Goal: Transaction & Acquisition: Obtain resource

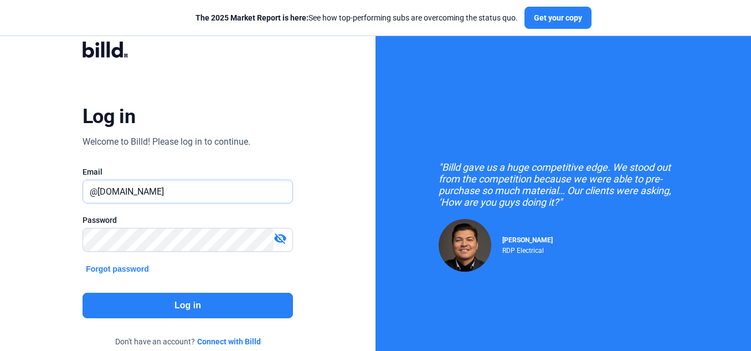
drag, startPoint x: 165, startPoint y: 188, endPoint x: 33, endPoint y: 179, distance: 132.1
click at [34, 179] on div "Log in Welcome to Billd! Please log in to continue. Email @[DOMAIN_NAME] Passwo…" at bounding box center [188, 201] width 376 height 403
paste input "[DOMAIN_NAME][EMAIL_ADDRESS]"
type input "[DOMAIN_NAME][EMAIL_ADDRESS][DOMAIN_NAME]"
click at [124, 311] on button "Log in" at bounding box center [188, 304] width 210 height 25
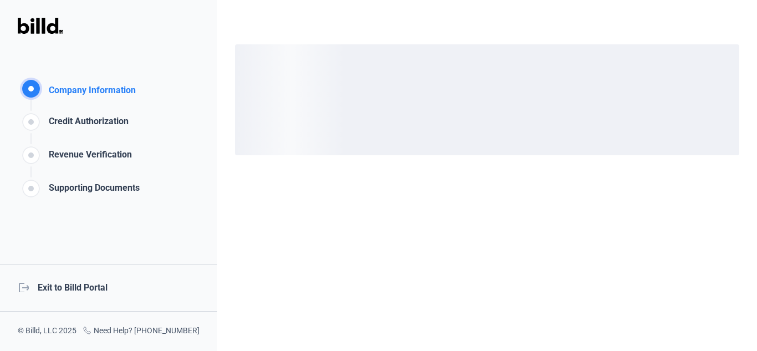
click at [53, 283] on div "logout Exit to Billd Portal" at bounding box center [108, 288] width 217 height 48
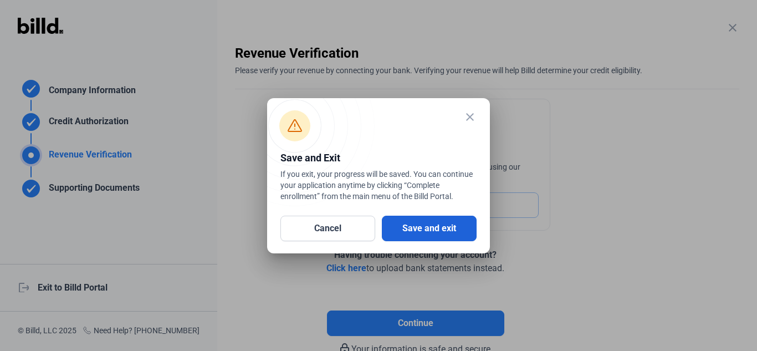
click at [430, 229] on button "Save and exit" at bounding box center [429, 227] width 95 height 25
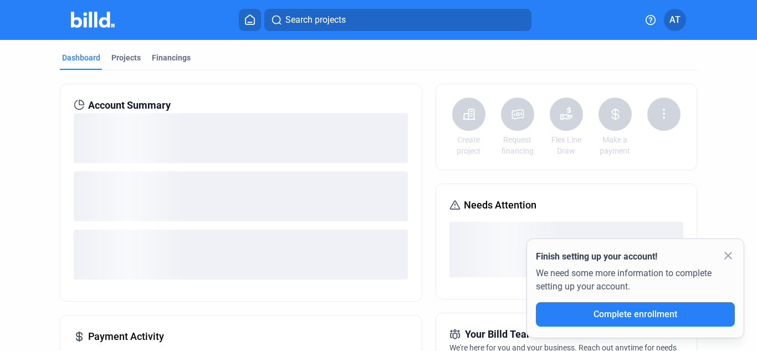
click at [725, 255] on mat-icon "close" at bounding box center [727, 255] width 13 height 13
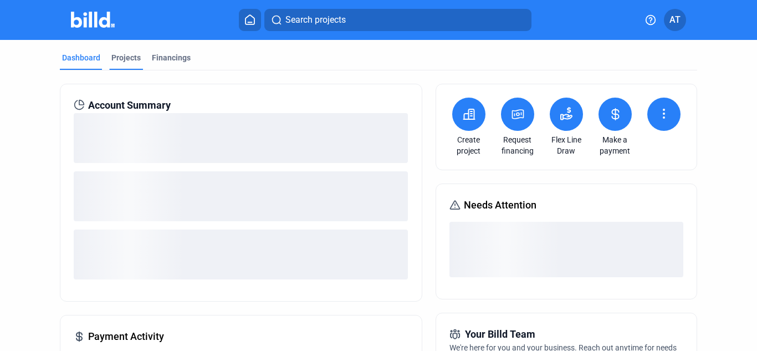
click at [122, 53] on div "Projects" at bounding box center [125, 57] width 29 height 11
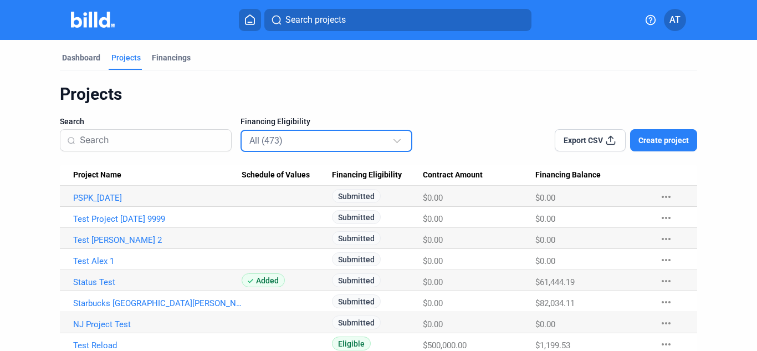
click at [310, 141] on div "All (473)" at bounding box center [320, 140] width 143 height 14
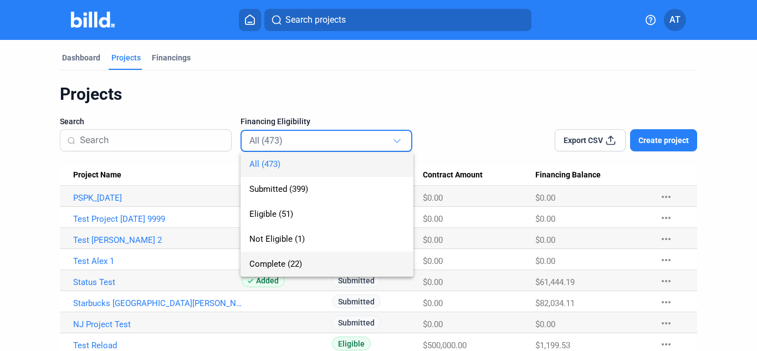
click at [303, 260] on span "Complete (22)" at bounding box center [326, 263] width 155 height 25
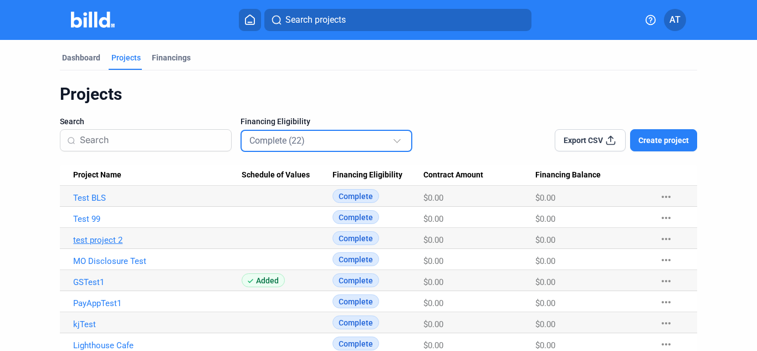
click at [117, 240] on link "test project 2" at bounding box center [157, 240] width 168 height 10
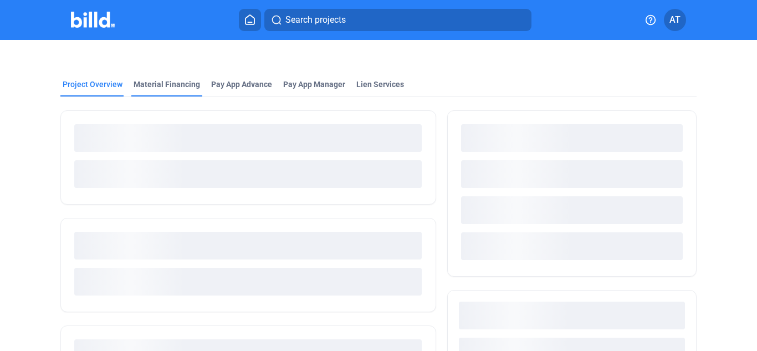
click at [184, 86] on div "Material Financing" at bounding box center [166, 84] width 66 height 11
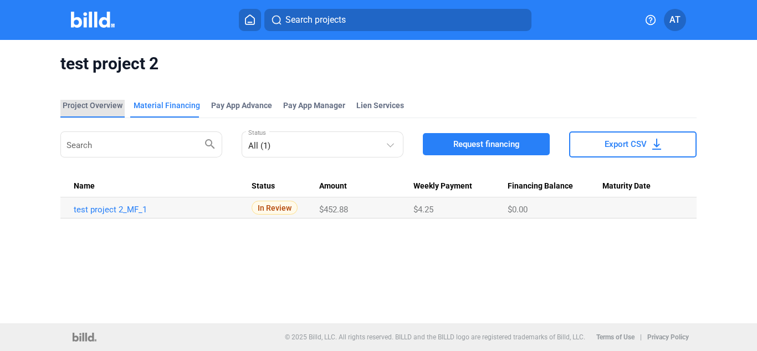
click at [109, 102] on div "Project Overview" at bounding box center [93, 105] width 60 height 11
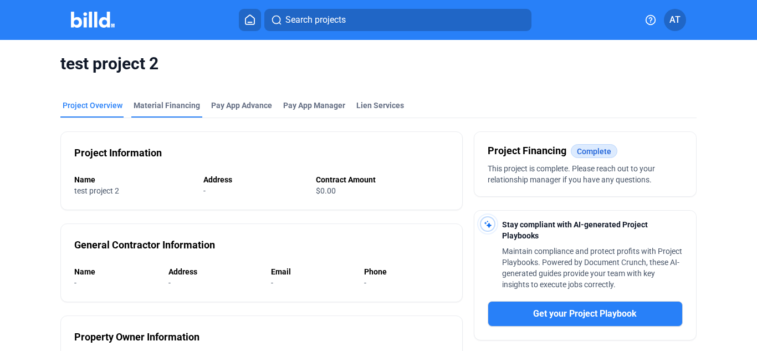
click at [162, 105] on div "Material Financing" at bounding box center [166, 105] width 66 height 11
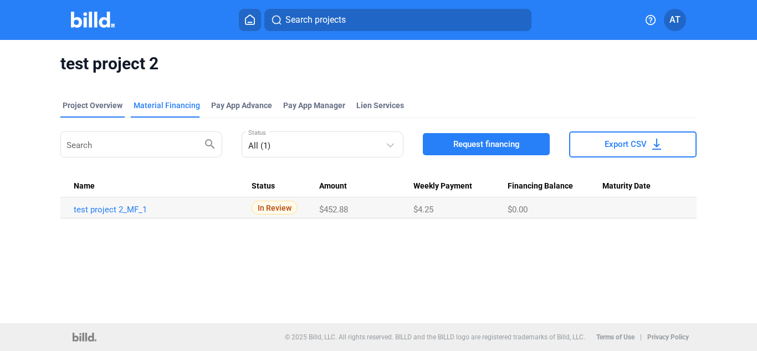
click at [99, 107] on div "Project Overview" at bounding box center [93, 105] width 60 height 11
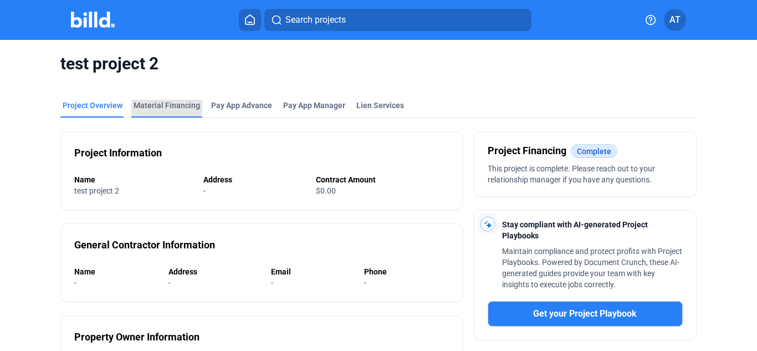
click at [145, 103] on div "Material Financing" at bounding box center [166, 105] width 66 height 11
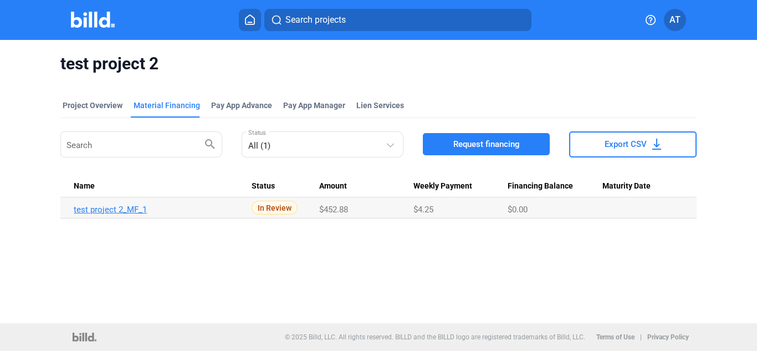
click at [133, 208] on link "test project 2_MF_1" at bounding box center [158, 209] width 168 height 10
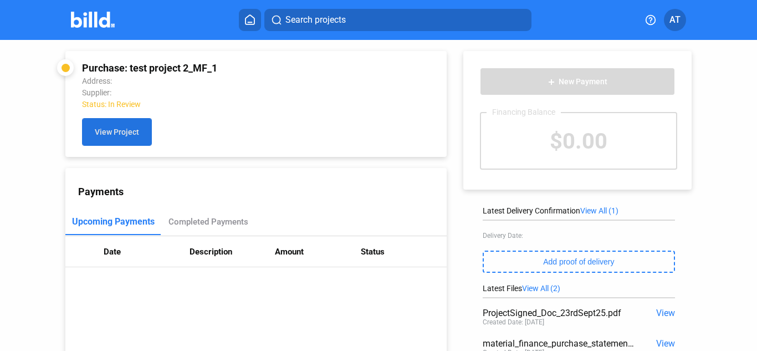
click at [133, 136] on span "View Project" at bounding box center [117, 132] width 44 height 9
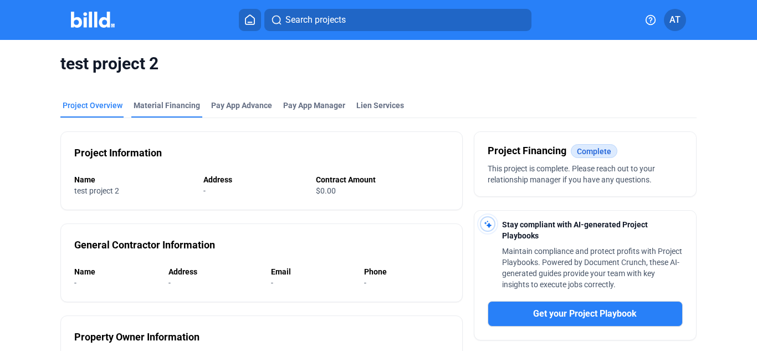
click at [181, 104] on div "Material Financing" at bounding box center [166, 105] width 66 height 11
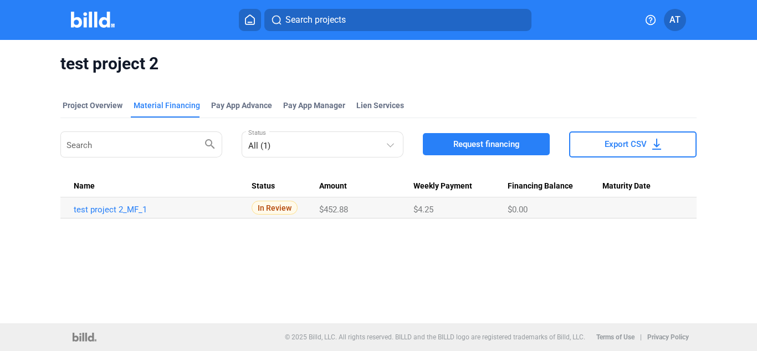
click at [99, 20] on img at bounding box center [93, 20] width 44 height 16
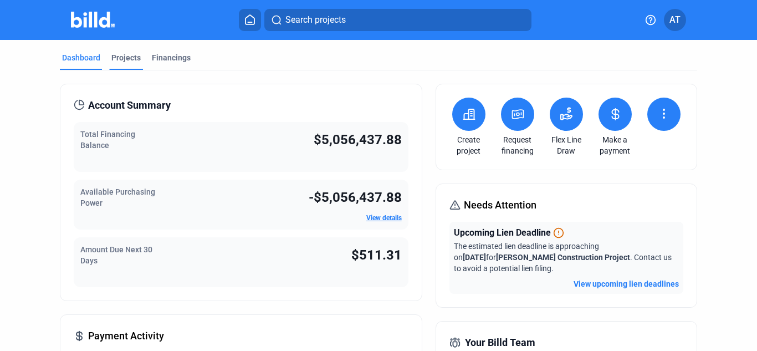
click at [127, 57] on div "Projects" at bounding box center [125, 57] width 29 height 11
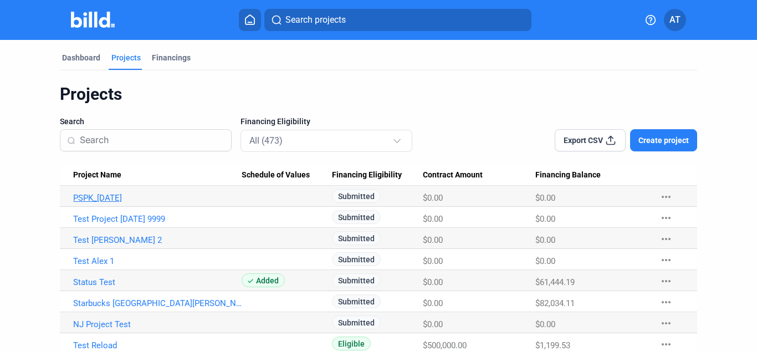
click at [114, 197] on link "PSPK_[DATE]" at bounding box center [157, 198] width 168 height 10
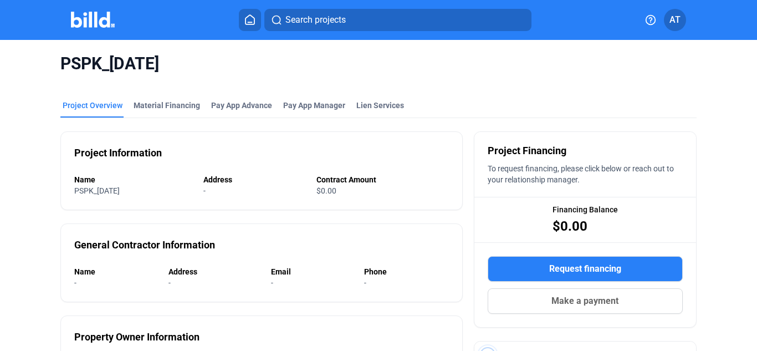
click at [219, 99] on mat-tab-group "Project Overview Material Financing Pay App Advance Pay App Manager Lien Servic…" at bounding box center [377, 342] width 635 height 508
click at [249, 107] on div "Pay App Advance" at bounding box center [241, 105] width 61 height 11
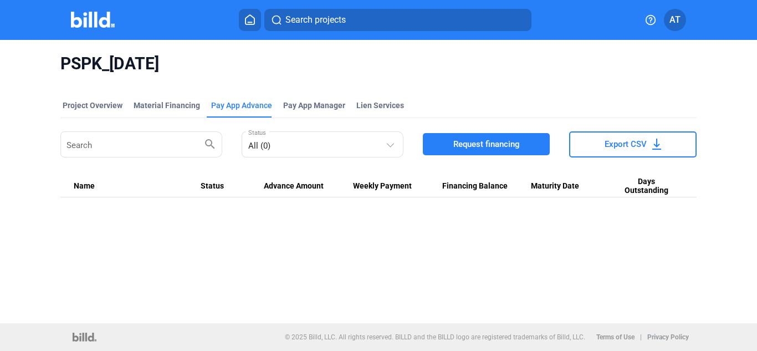
click at [479, 141] on span "Request financing" at bounding box center [486, 143] width 66 height 11
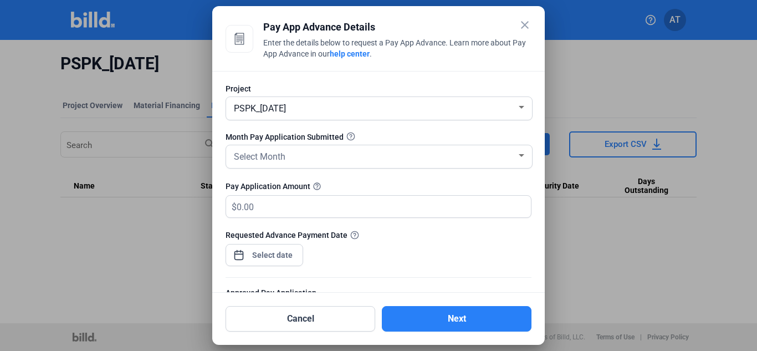
click at [524, 24] on mat-icon "close" at bounding box center [524, 24] width 13 height 13
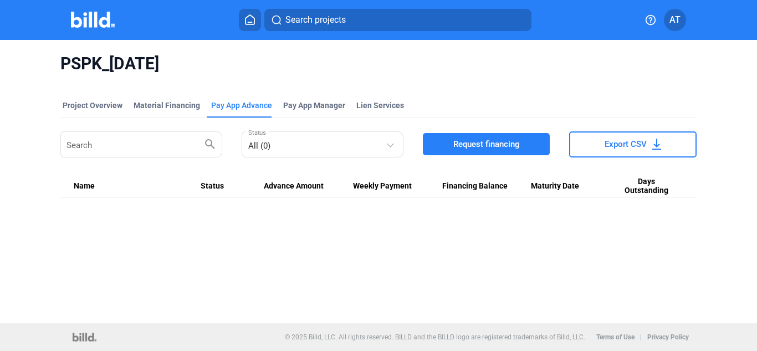
click at [460, 143] on span "Request financing" at bounding box center [486, 143] width 66 height 11
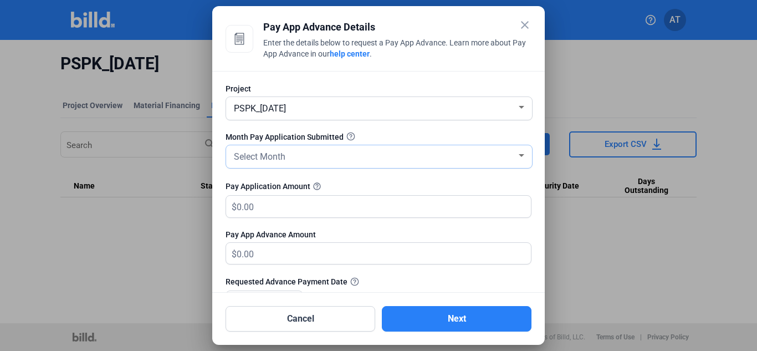
click at [435, 155] on div "Select Month" at bounding box center [374, 156] width 285 height 16
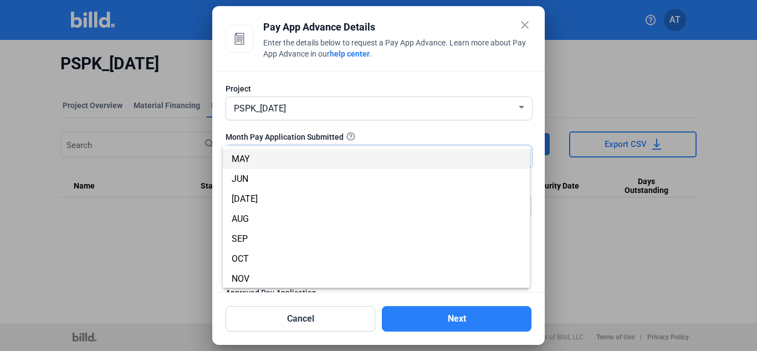
scroll to position [97, 0]
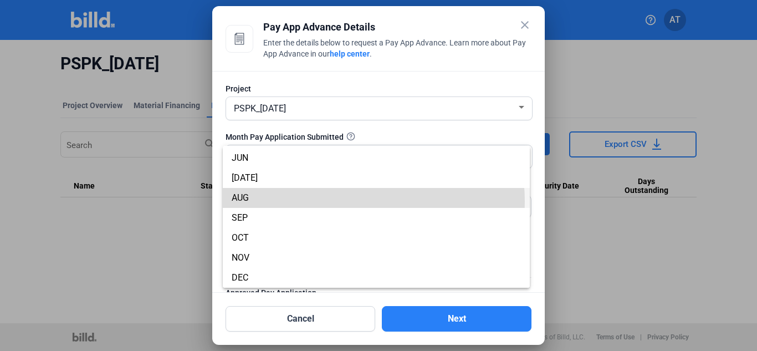
click at [323, 202] on span "AUG" at bounding box center [376, 198] width 289 height 20
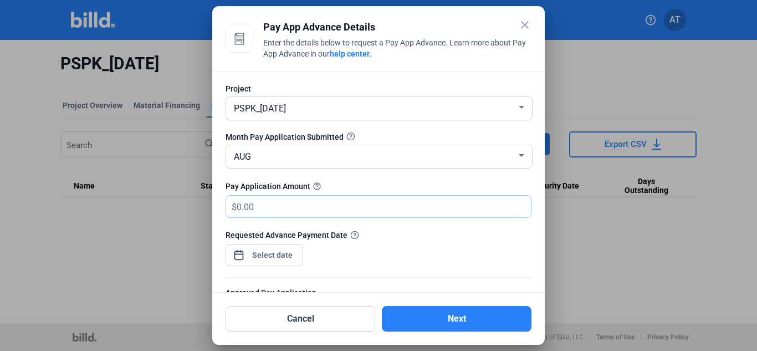
click at [323, 201] on input "text" at bounding box center [376, 207] width 281 height 22
type input "333"
click at [290, 258] on div "close Pay App Advance Details Enter the details below to request a Pay App Adva…" at bounding box center [378, 175] width 757 height 351
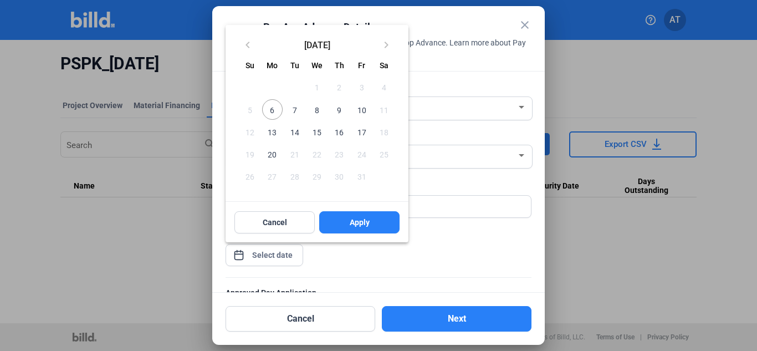
click at [296, 130] on span "14" at bounding box center [295, 132] width 20 height 20
click at [342, 223] on button "Apply" at bounding box center [359, 222] width 80 height 22
type input "[DATE]"
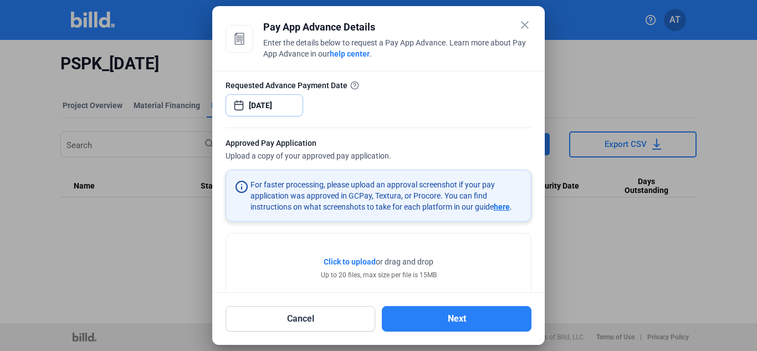
scroll to position [166, 0]
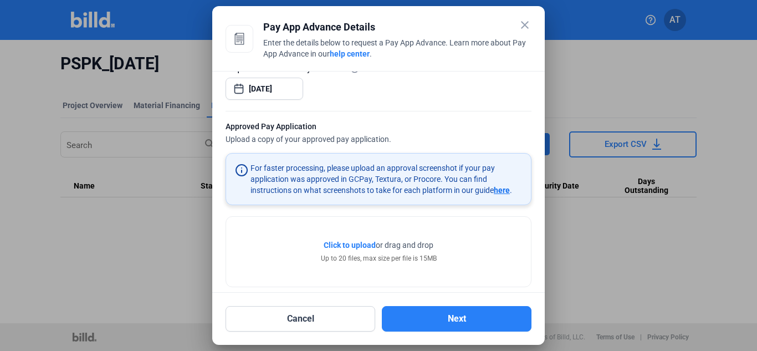
click at [357, 242] on span "Click to upload" at bounding box center [349, 244] width 52 height 9
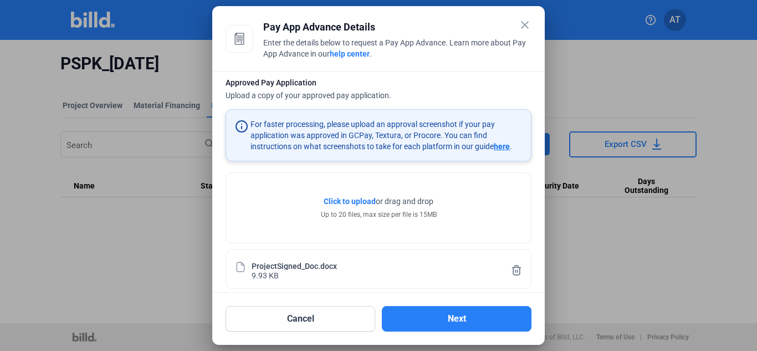
scroll to position [221, 0]
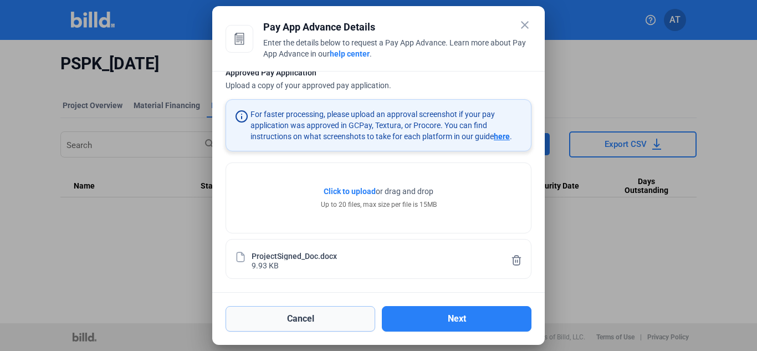
click at [348, 316] on button "Cancel" at bounding box center [300, 318] width 150 height 25
